Goal: Task Accomplishment & Management: Complete application form

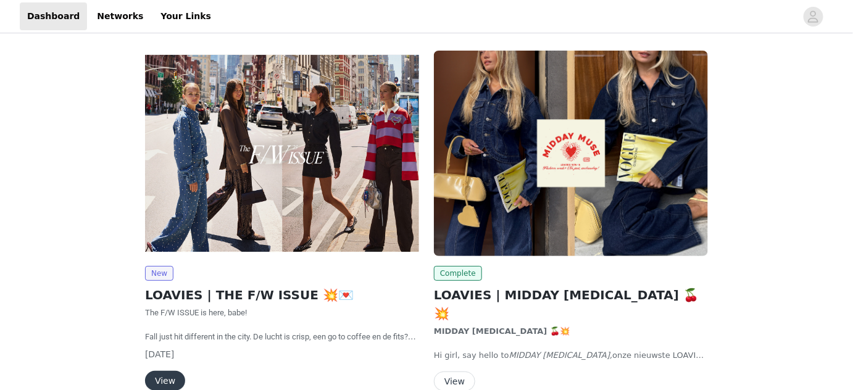
click at [166, 370] on div "New LOAVIES | THE F/W ISSUE 💥💌 The F/W ISSUE is here, babe! Fall just hit diffe…" at bounding box center [282, 328] width 274 height 125
click at [169, 378] on button "View" at bounding box center [165, 381] width 40 height 20
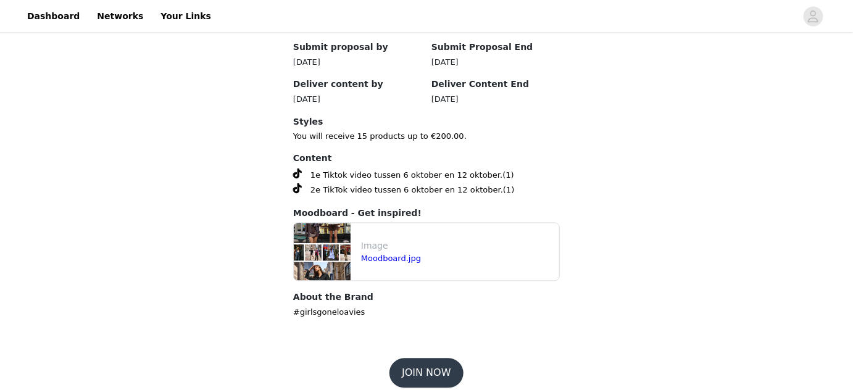
scroll to position [647, 0]
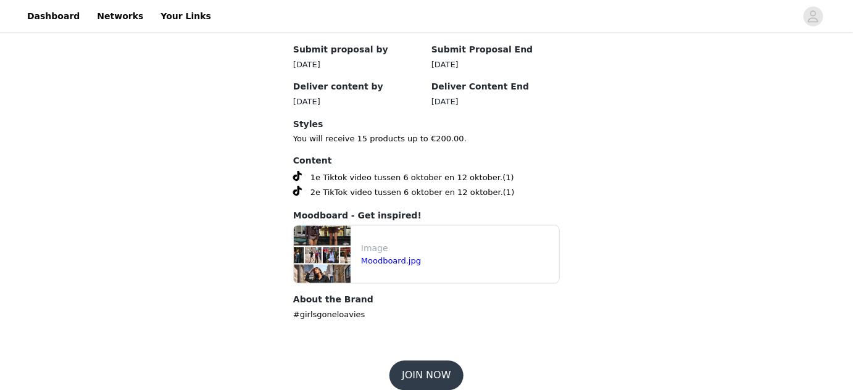
click at [414, 375] on button "JOIN NOW" at bounding box center [425, 376] width 73 height 30
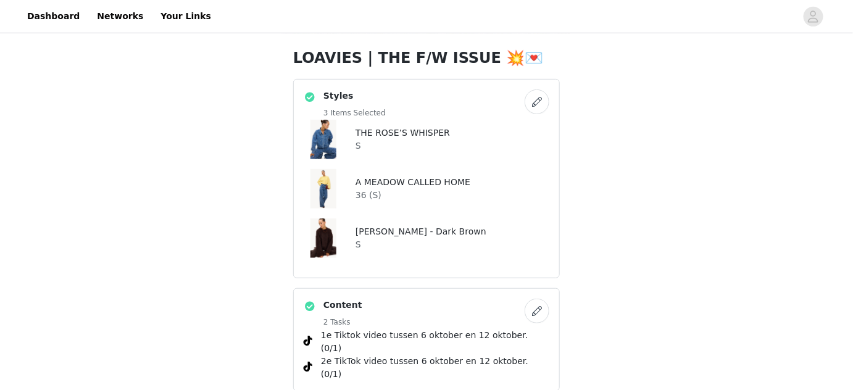
scroll to position [212, 0]
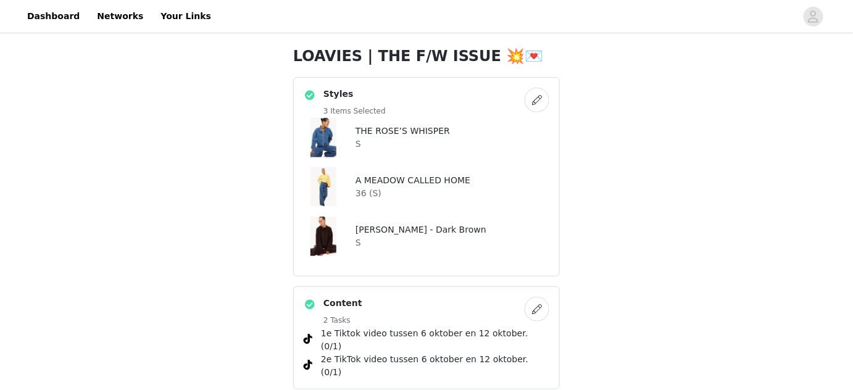
drag, startPoint x: 305, startPoint y: 141, endPoint x: 345, endPoint y: 131, distance: 40.6
click at [345, 131] on div "THE ROSE’S WHISPER S" at bounding box center [427, 137] width 246 height 39
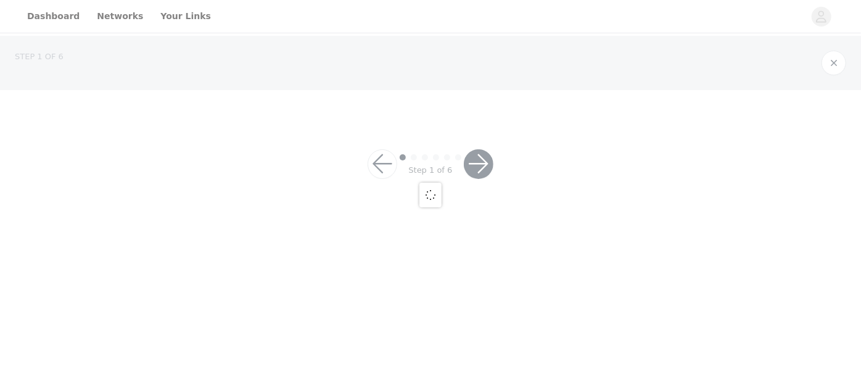
click at [345, 131] on div at bounding box center [430, 195] width 861 height 390
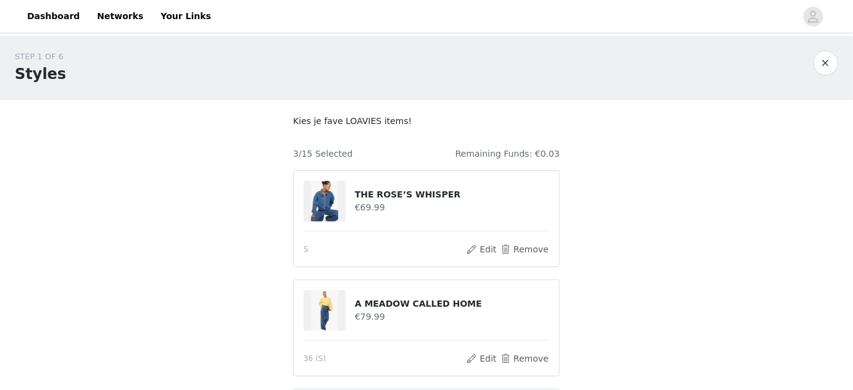
click at [392, 196] on h4 "THE ROSE’S WHISPER" at bounding box center [452, 194] width 194 height 13
